Goal: Find specific page/section: Find specific page/section

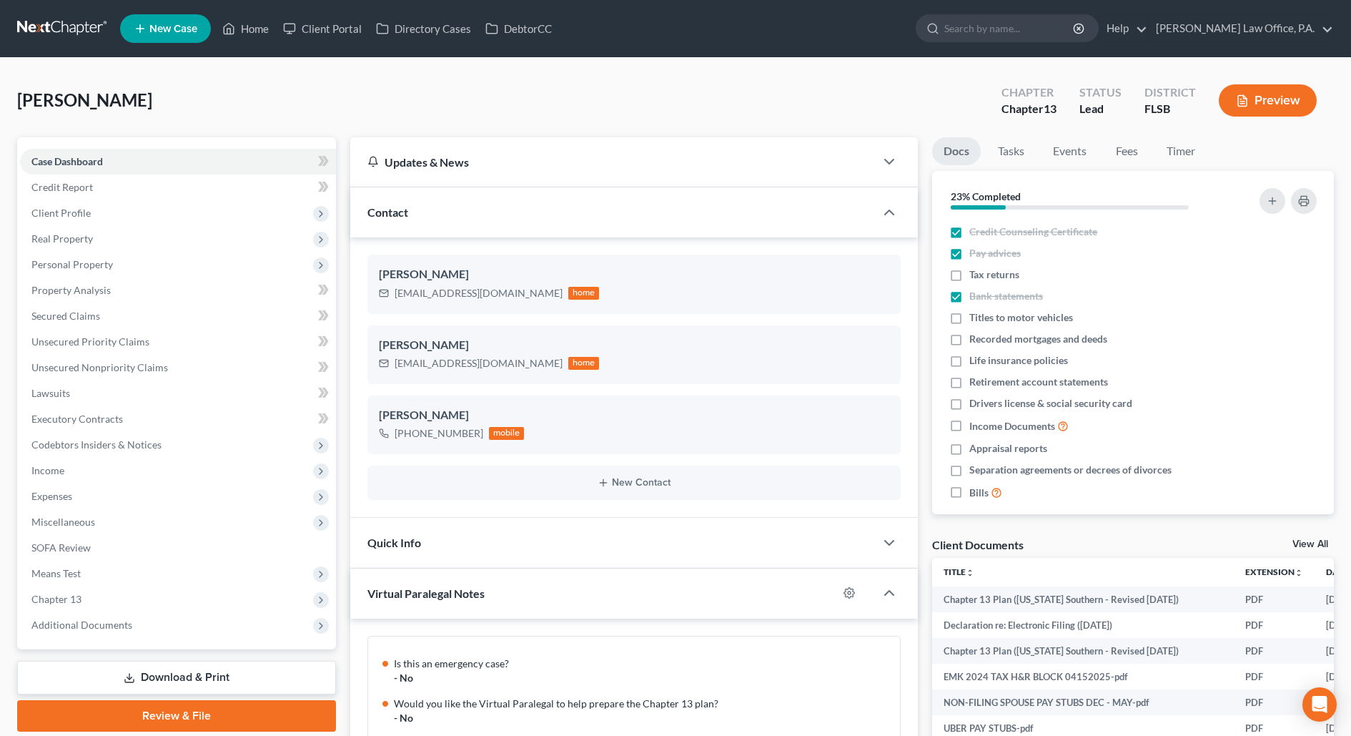
scroll to position [621, 0]
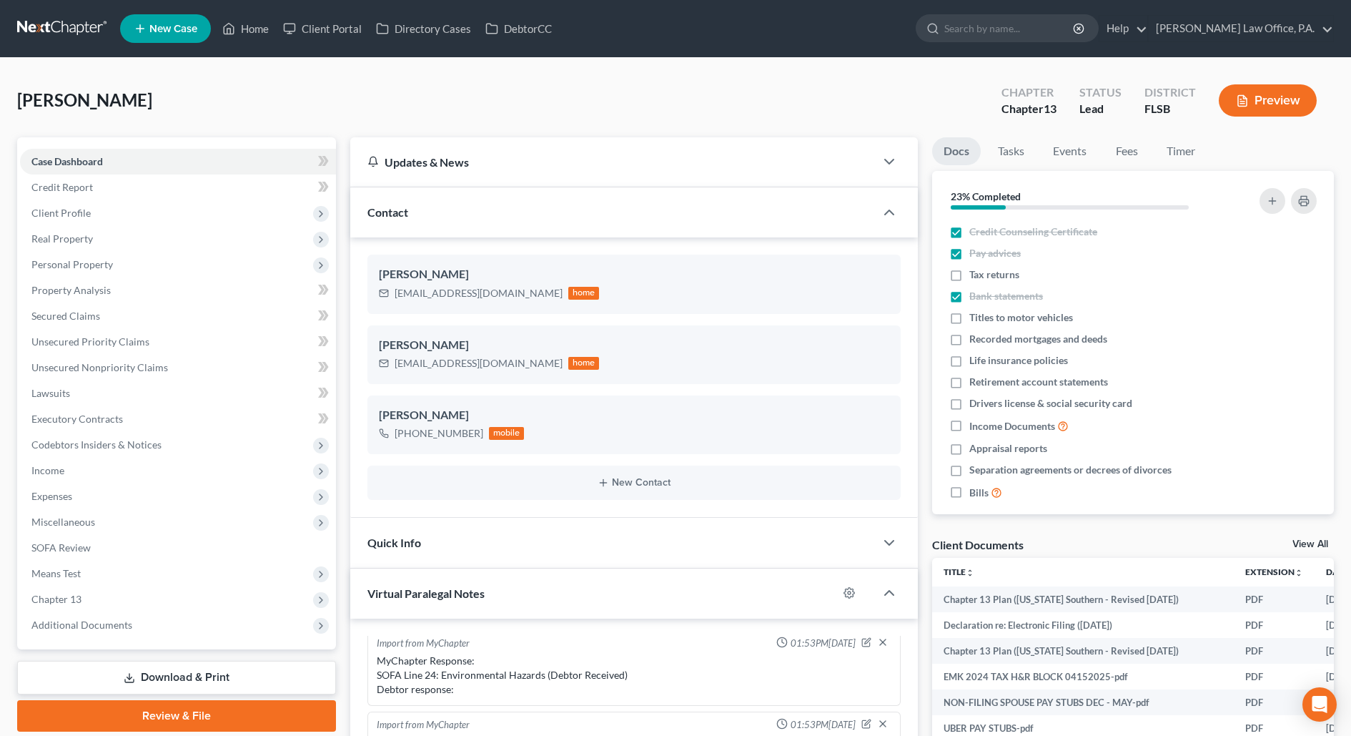
drag, startPoint x: 188, startPoint y: 104, endPoint x: 2, endPoint y: 108, distance: 185.9
click at [2, 108] on div "[PERSON_NAME] Upgraded Chapter Chapter 13 Status Lead District FLSB Preview Pet…" at bounding box center [675, 687] width 1351 height 1259
copy span "[PERSON_NAME]"
click at [253, 26] on link "Home" at bounding box center [245, 29] width 61 height 26
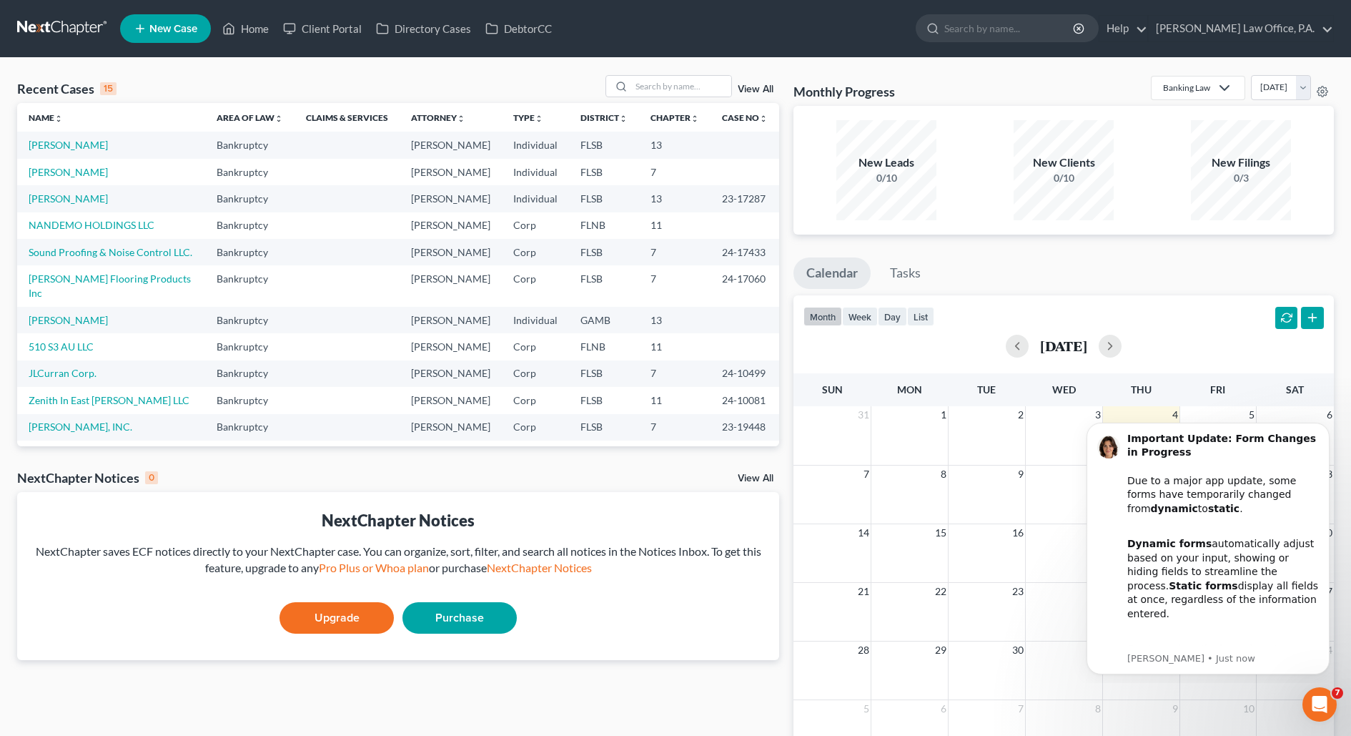
click at [758, 98] on div "Recent Cases 15 View All" at bounding box center [398, 89] width 762 height 28
click at [759, 84] on link "View All" at bounding box center [756, 89] width 36 height 10
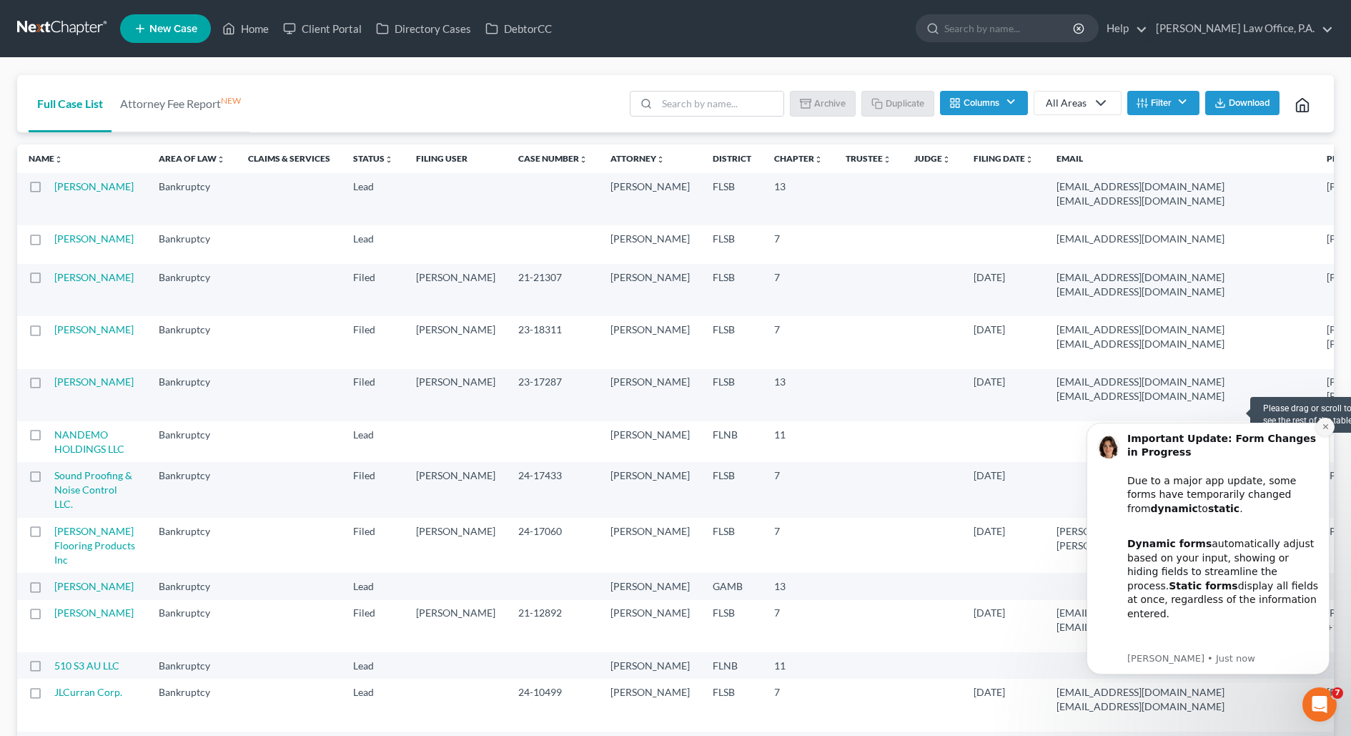
click at [1325, 428] on icon "Dismiss notification" at bounding box center [1325, 426] width 5 height 5
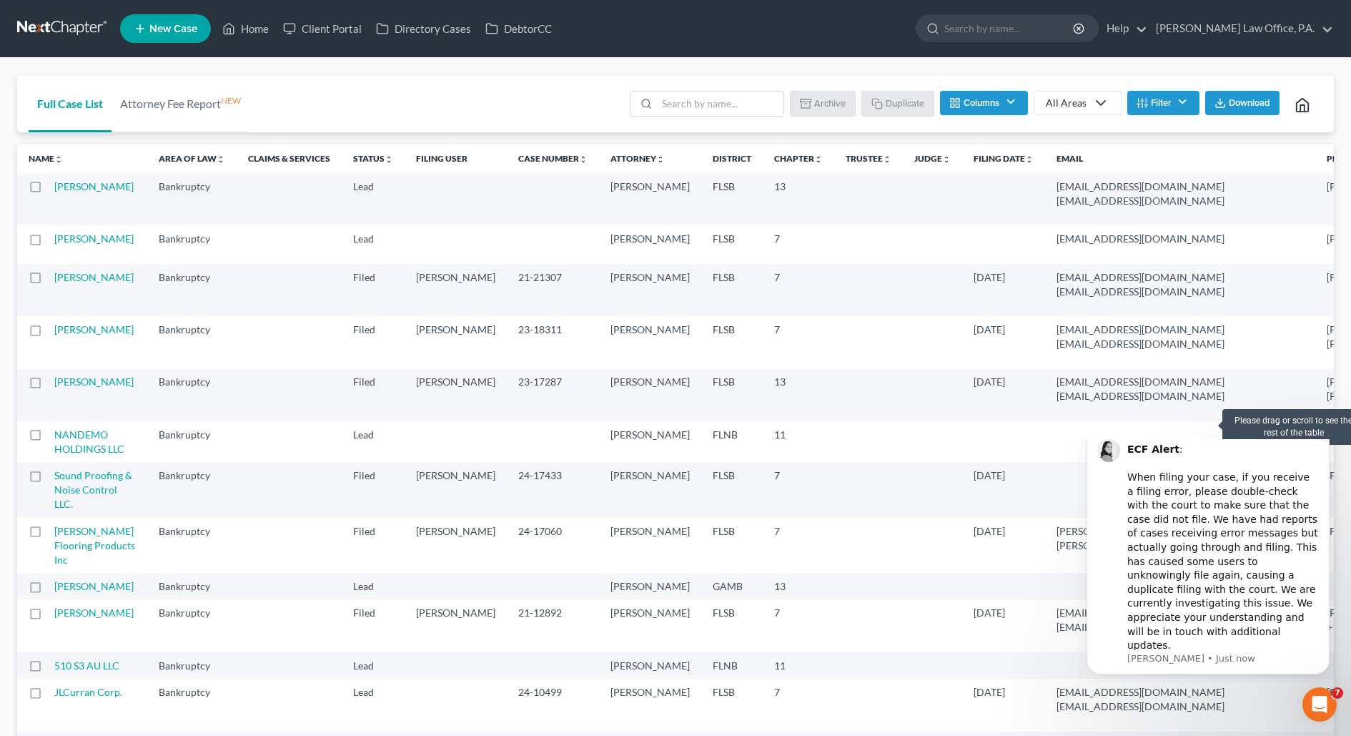
click at [1327, 433] on icon "Dismiss notification" at bounding box center [1325, 430] width 5 height 5
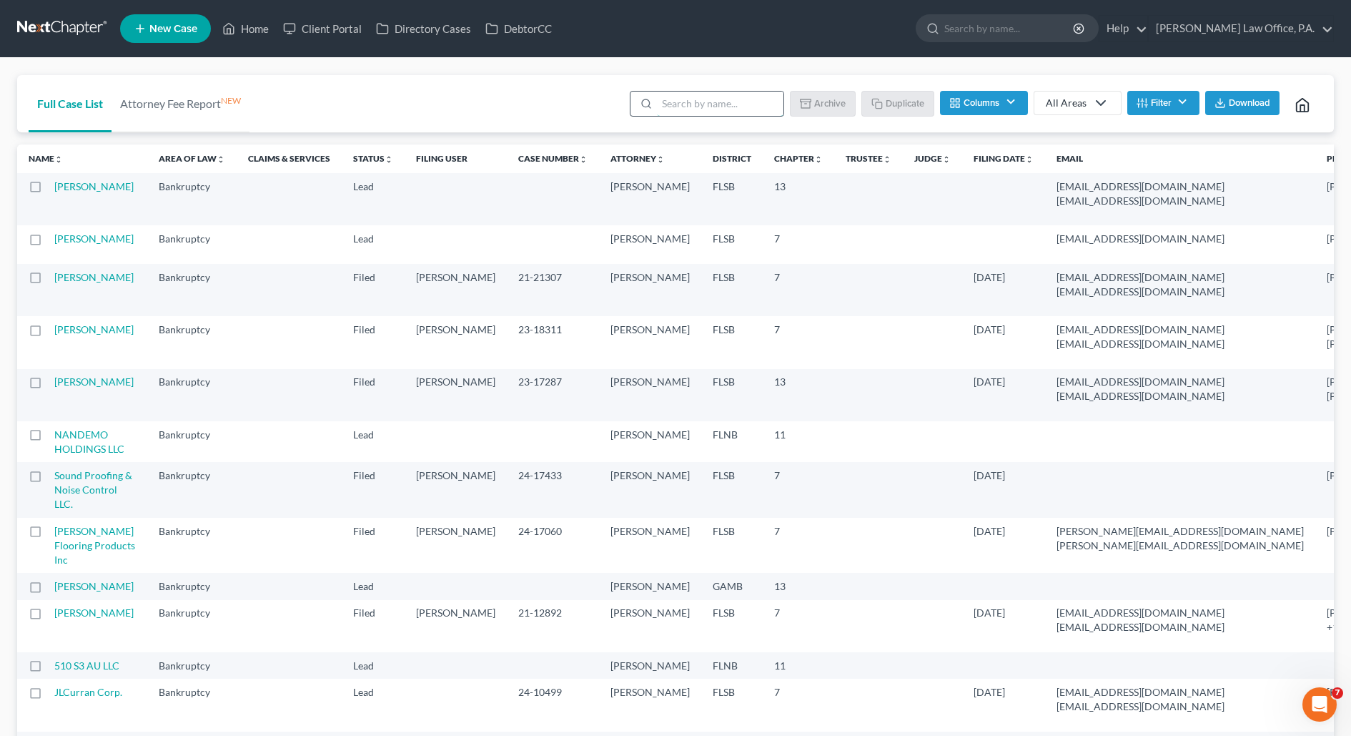
click at [692, 100] on input "search" at bounding box center [720, 104] width 127 height 24
paste input "[PERSON_NAME]"
type input "[PERSON_NAME]"
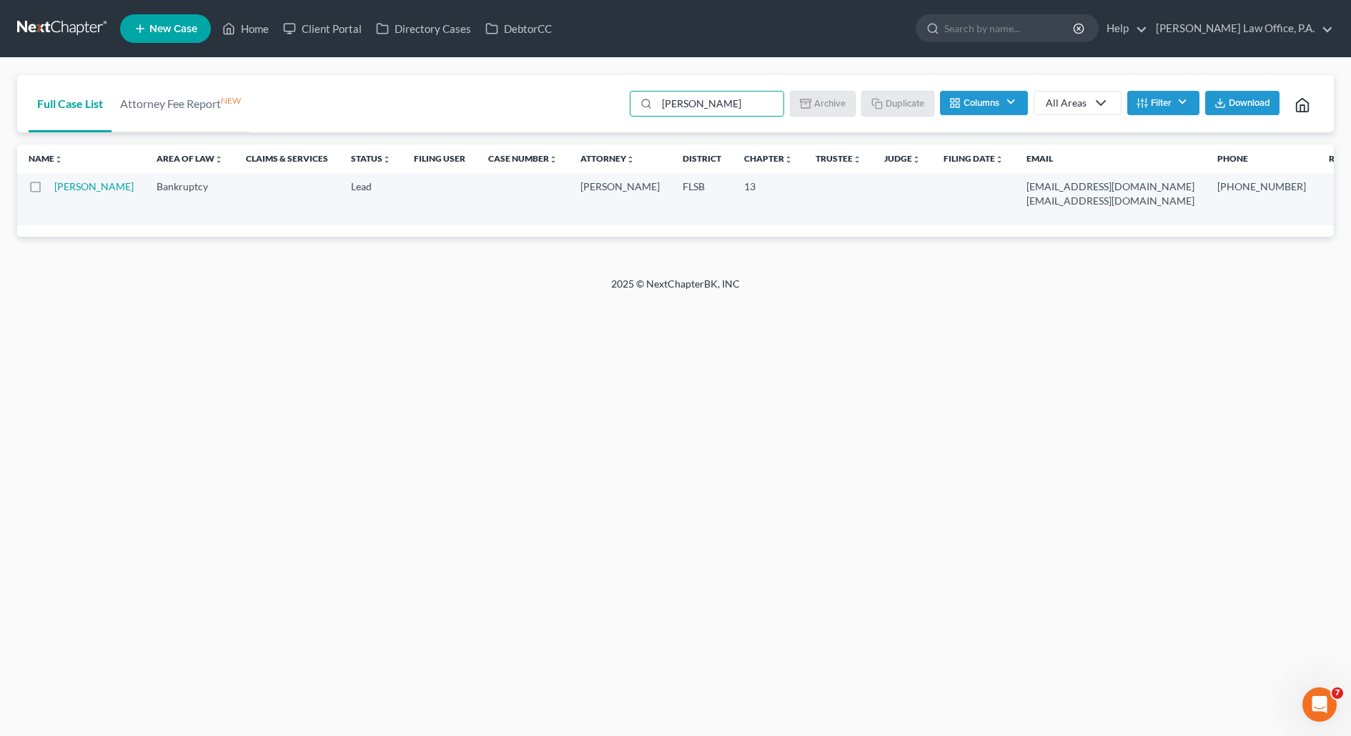
click at [1238, 102] on span "Download" at bounding box center [1249, 102] width 41 height 11
click at [1163, 106] on button "Filter" at bounding box center [1163, 103] width 72 height 24
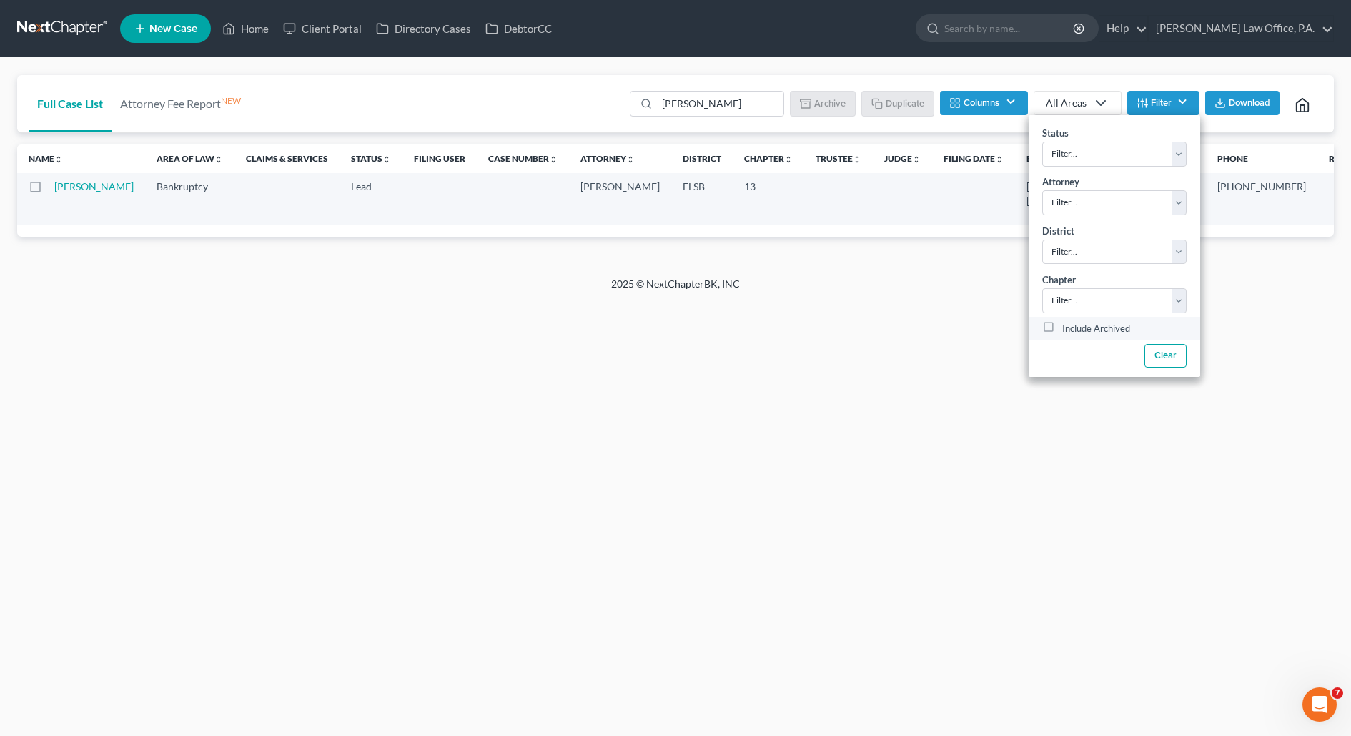
click at [1092, 330] on label "Include Archived" at bounding box center [1096, 328] width 68 height 17
click at [1077, 330] on input "Include Archived" at bounding box center [1072, 324] width 9 height 9
checkbox input "true"
click at [970, 357] on div "Home New Case Client Portal Directory Cases DebtorCC [PERSON_NAME] Law Office, …" at bounding box center [675, 368] width 1351 height 736
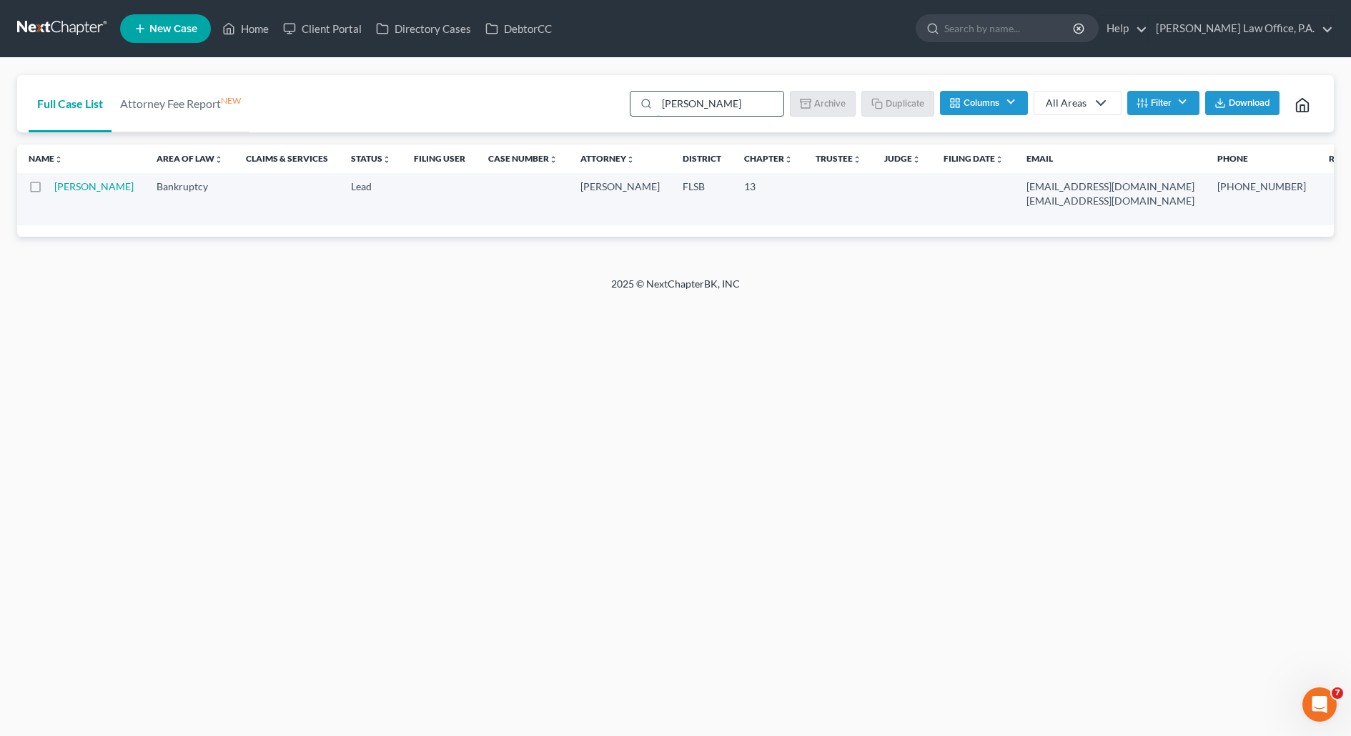
click at [766, 104] on input "[PERSON_NAME]" at bounding box center [720, 104] width 127 height 24
